Goal: Transaction & Acquisition: Purchase product/service

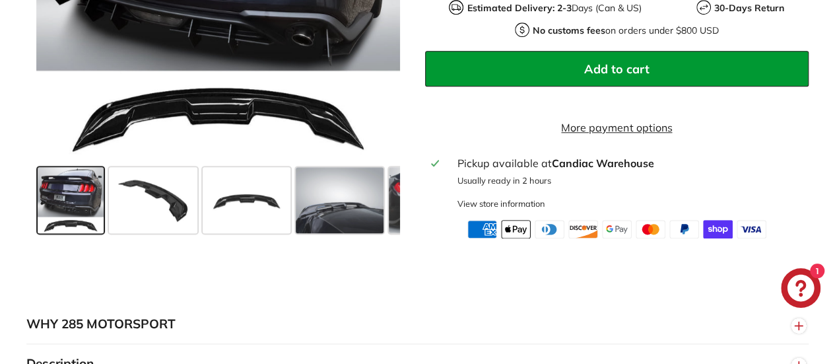
scroll to position [528, 0]
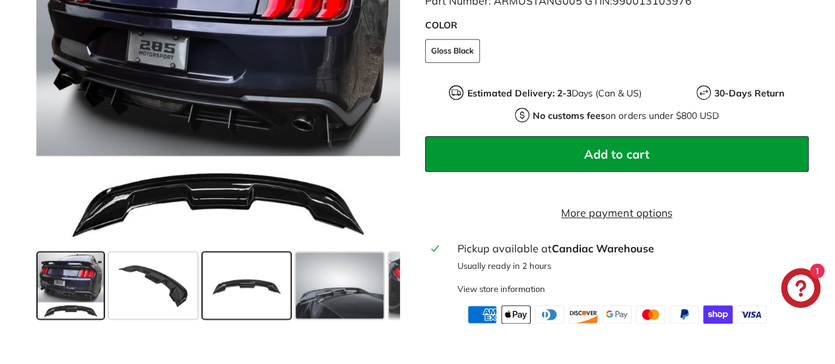
click at [271, 287] on span at bounding box center [247, 285] width 88 height 66
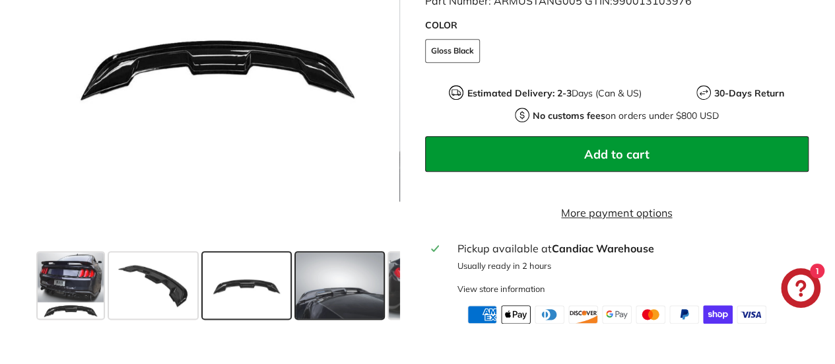
click at [316, 297] on span at bounding box center [340, 285] width 88 height 66
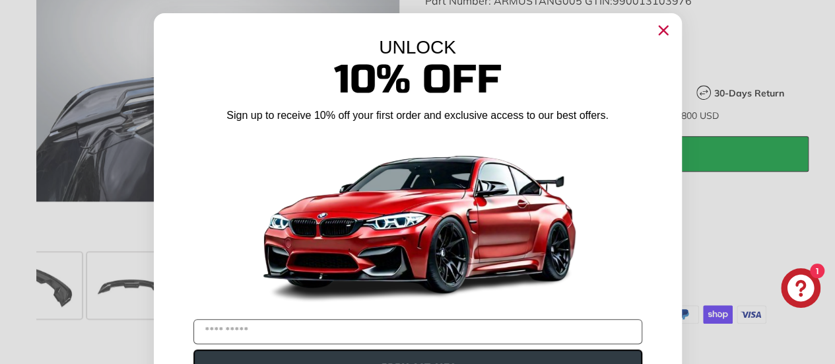
scroll to position [0, 121]
click at [659, 34] on icon "Close dialog" at bounding box center [663, 30] width 9 height 9
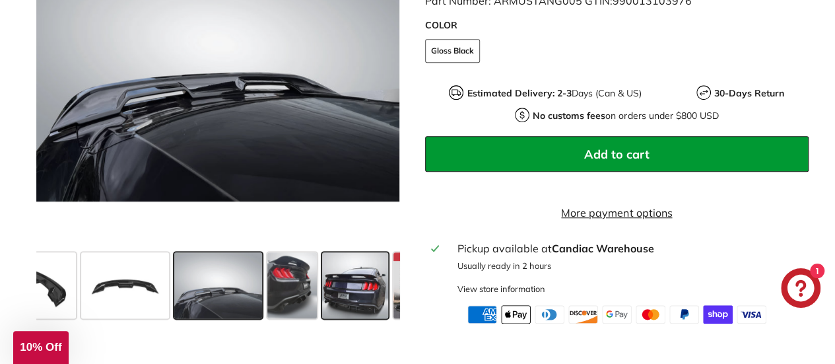
click at [356, 303] on span at bounding box center [355, 285] width 66 height 66
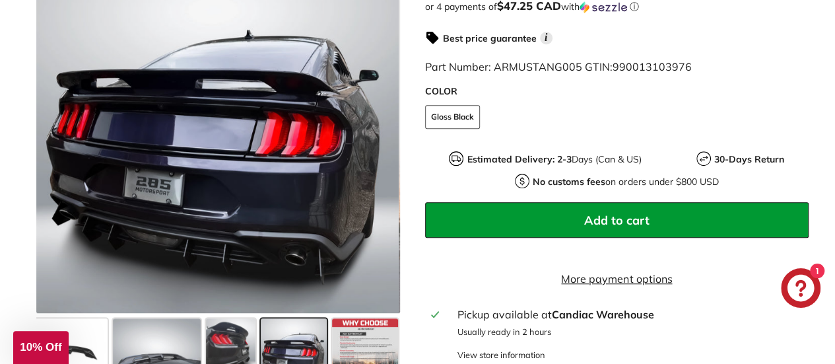
scroll to position [528, 0]
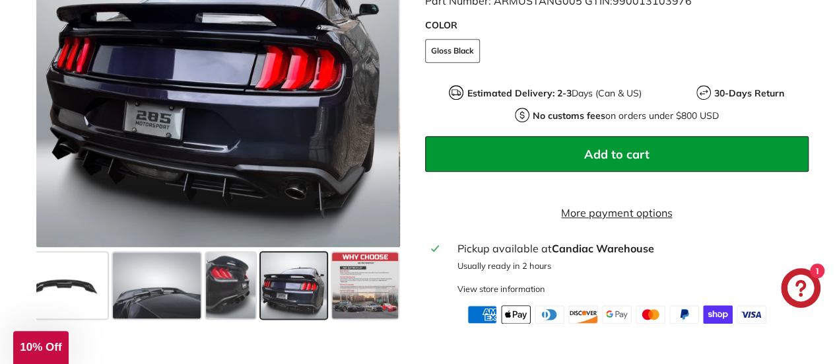
click at [356, 303] on span at bounding box center [365, 285] width 66 height 66
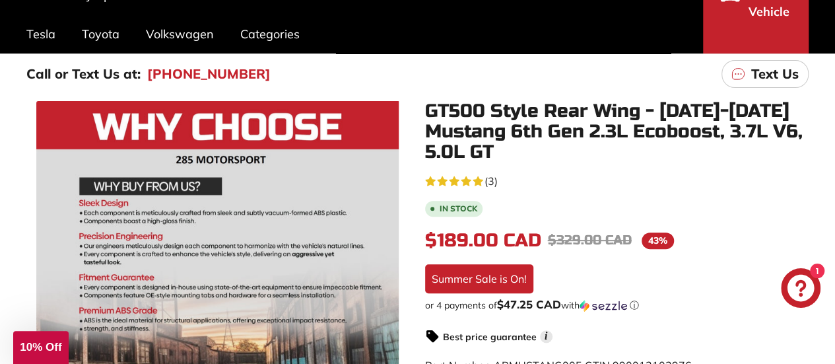
scroll to position [0, 0]
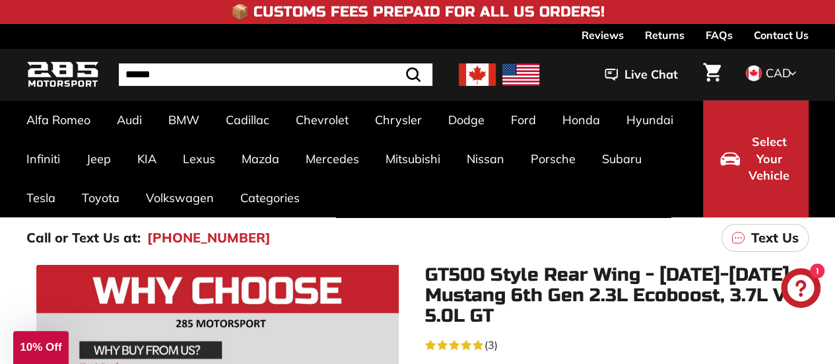
click at [470, 73] on img at bounding box center [477, 74] width 37 height 22
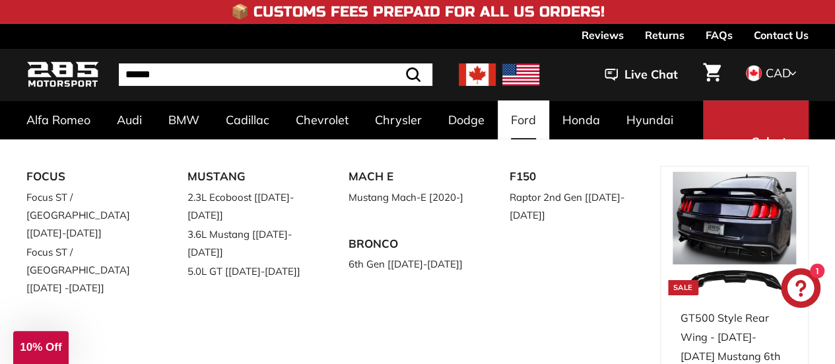
click at [533, 118] on link "Ford" at bounding box center [523, 119] width 51 height 39
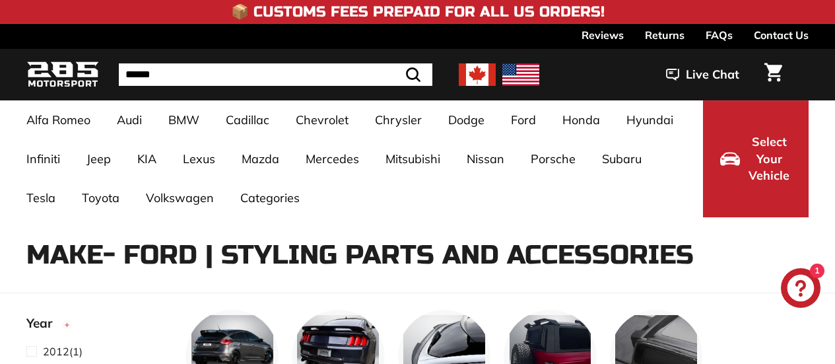
select select "**********"
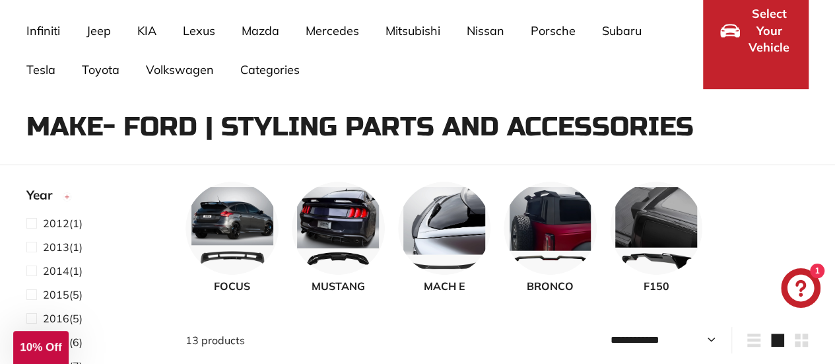
scroll to position [132, 0]
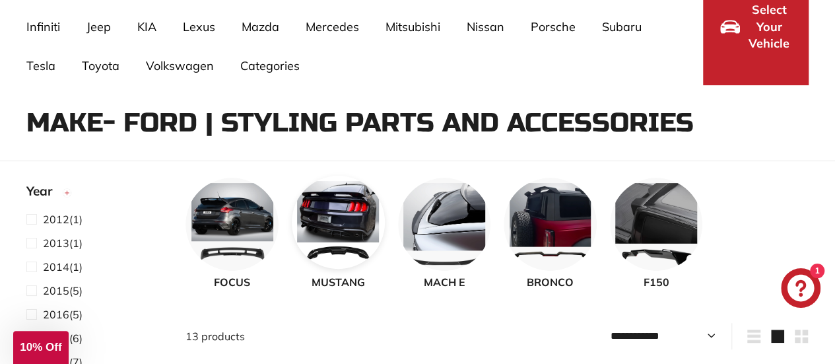
click at [333, 229] on img at bounding box center [338, 222] width 93 height 93
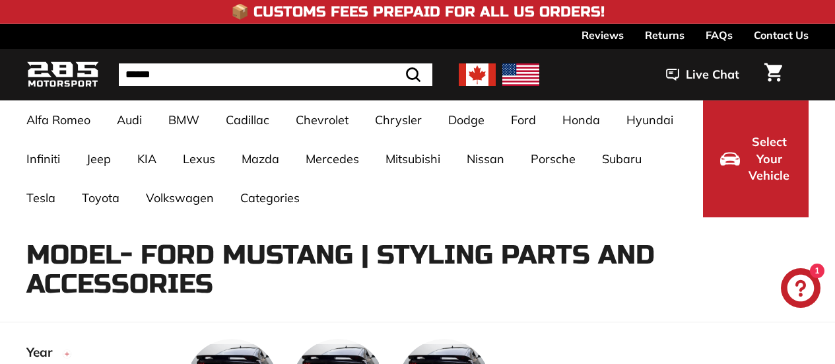
select select "**********"
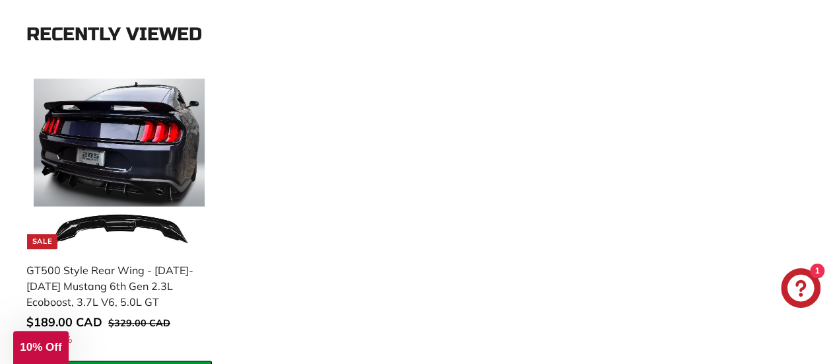
scroll to position [2707, 0]
